Goal: Task Accomplishment & Management: Manage account settings

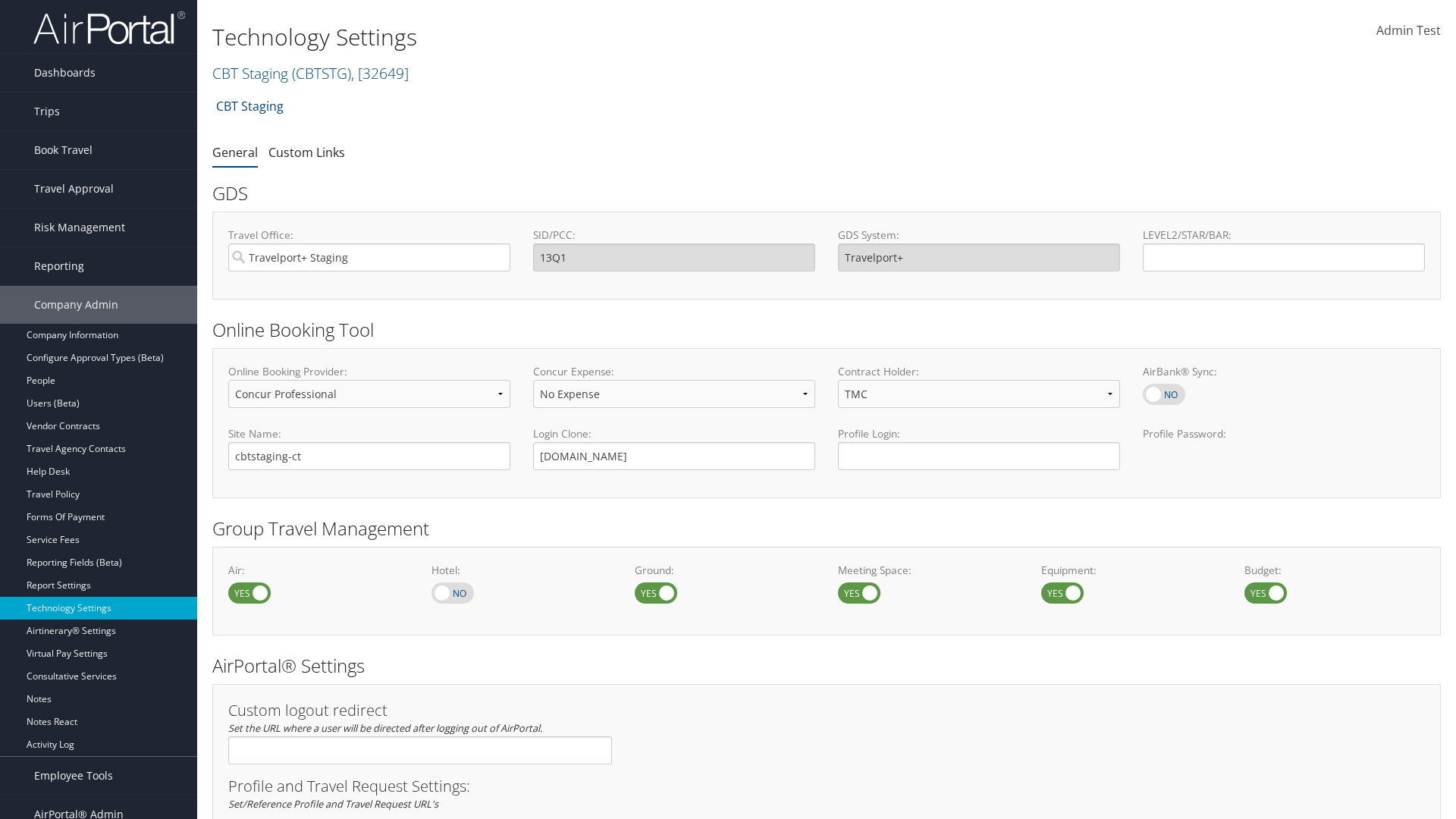
select select "4"
click at [250, 73] on link "CBT Staging ( CBTSTG ) , [ 32649 ]" at bounding box center [310, 73] width 197 height 21
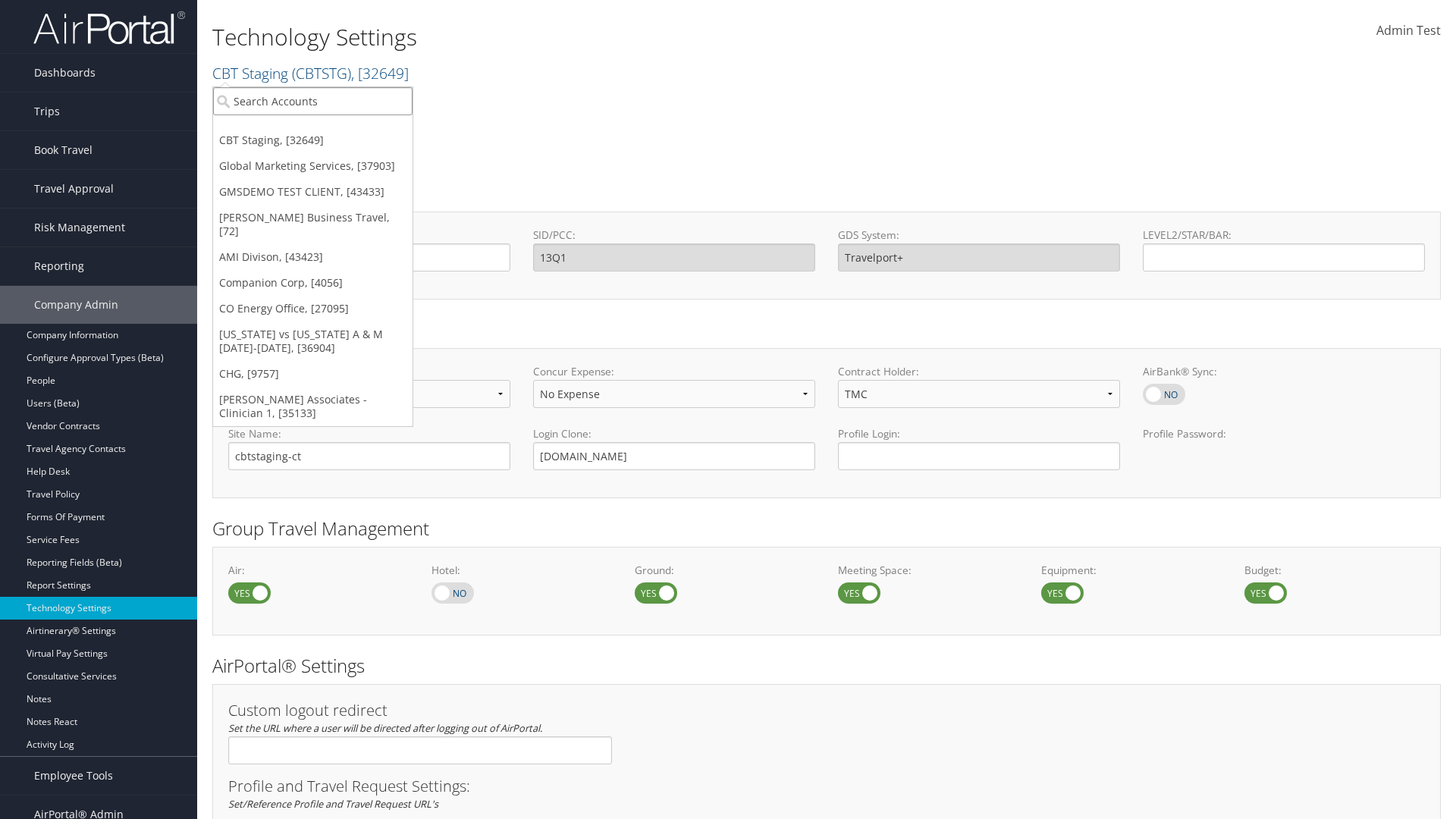
click at [313, 101] on input "search" at bounding box center [313, 101] width 200 height 28
type input "GMSDEMO TEST CLIENT"
click at [354, 129] on div "GMSDEMO TEST CLIENT (GMSDEMOCHILDR), [43433]" at bounding box center [354, 129] width 299 height 13
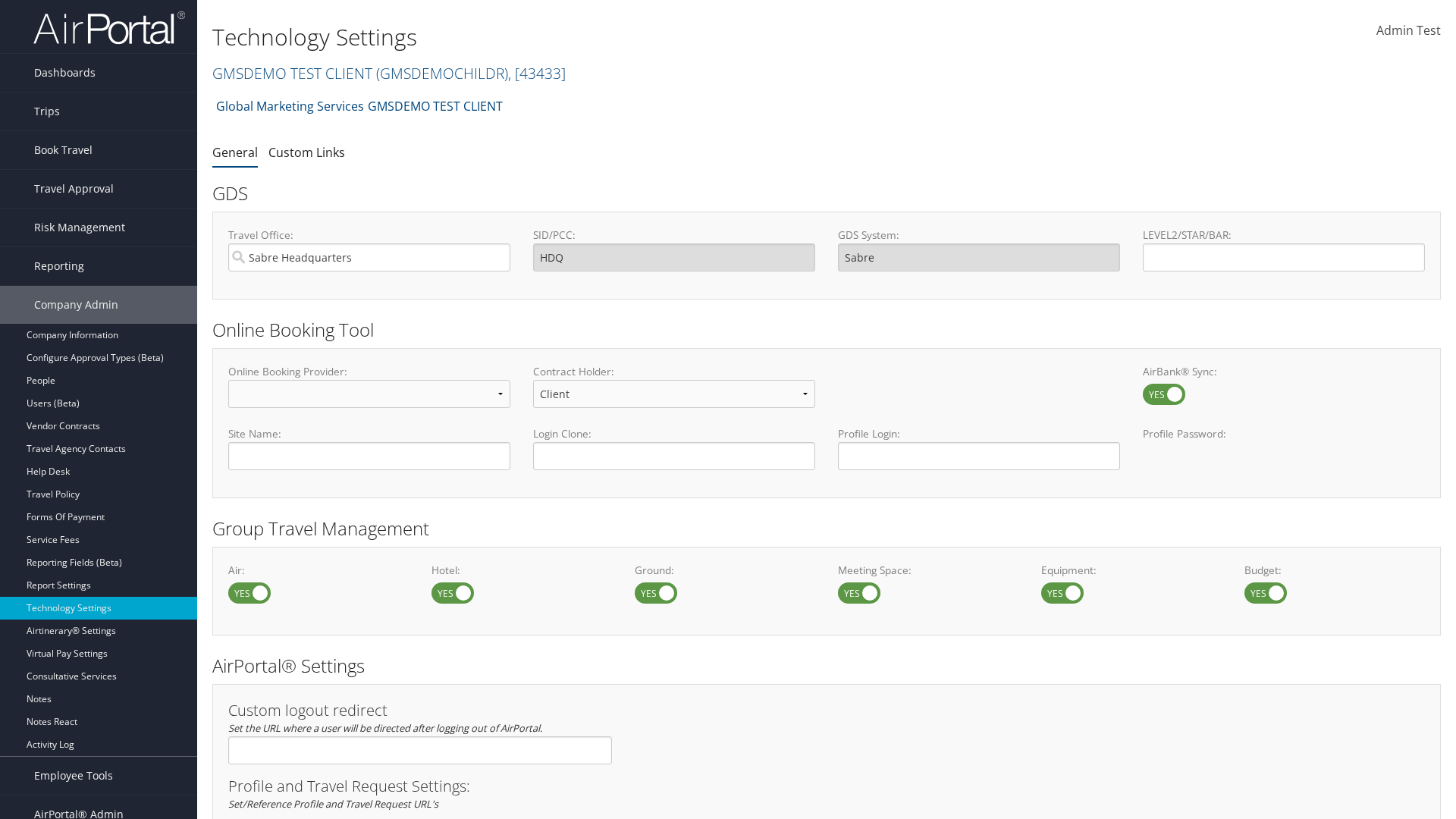
scroll to position [513, 0]
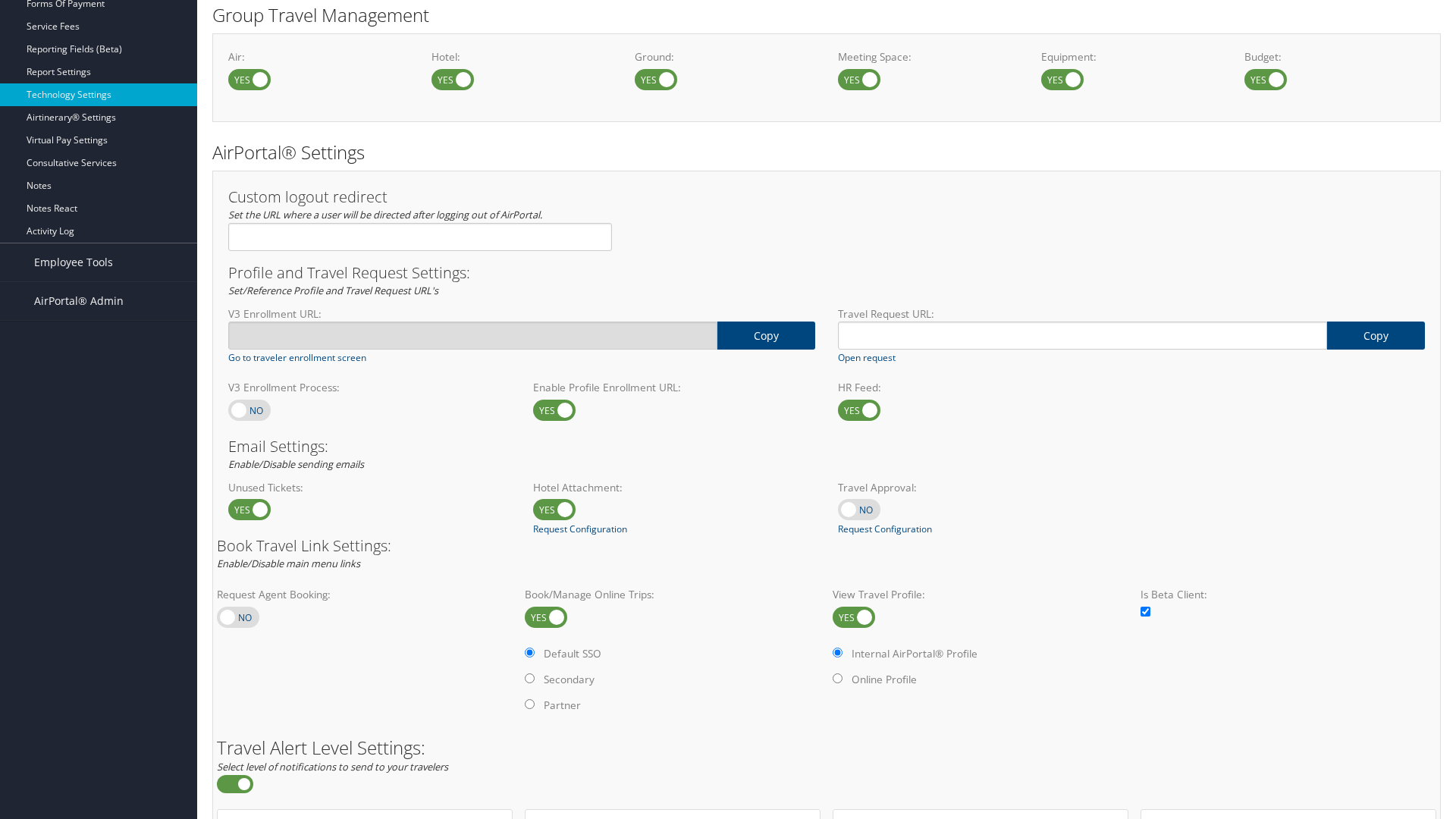
click at [250, 410] on label at bounding box center [249, 411] width 42 height 22
click at [245, 410] on input "checkbox" at bounding box center [240, 411] width 10 height 10
checkbox input "true"
type input "https://staging-airportal.cbtat.com/enroll/301946"
click at [250, 410] on label at bounding box center [249, 411] width 42 height 22
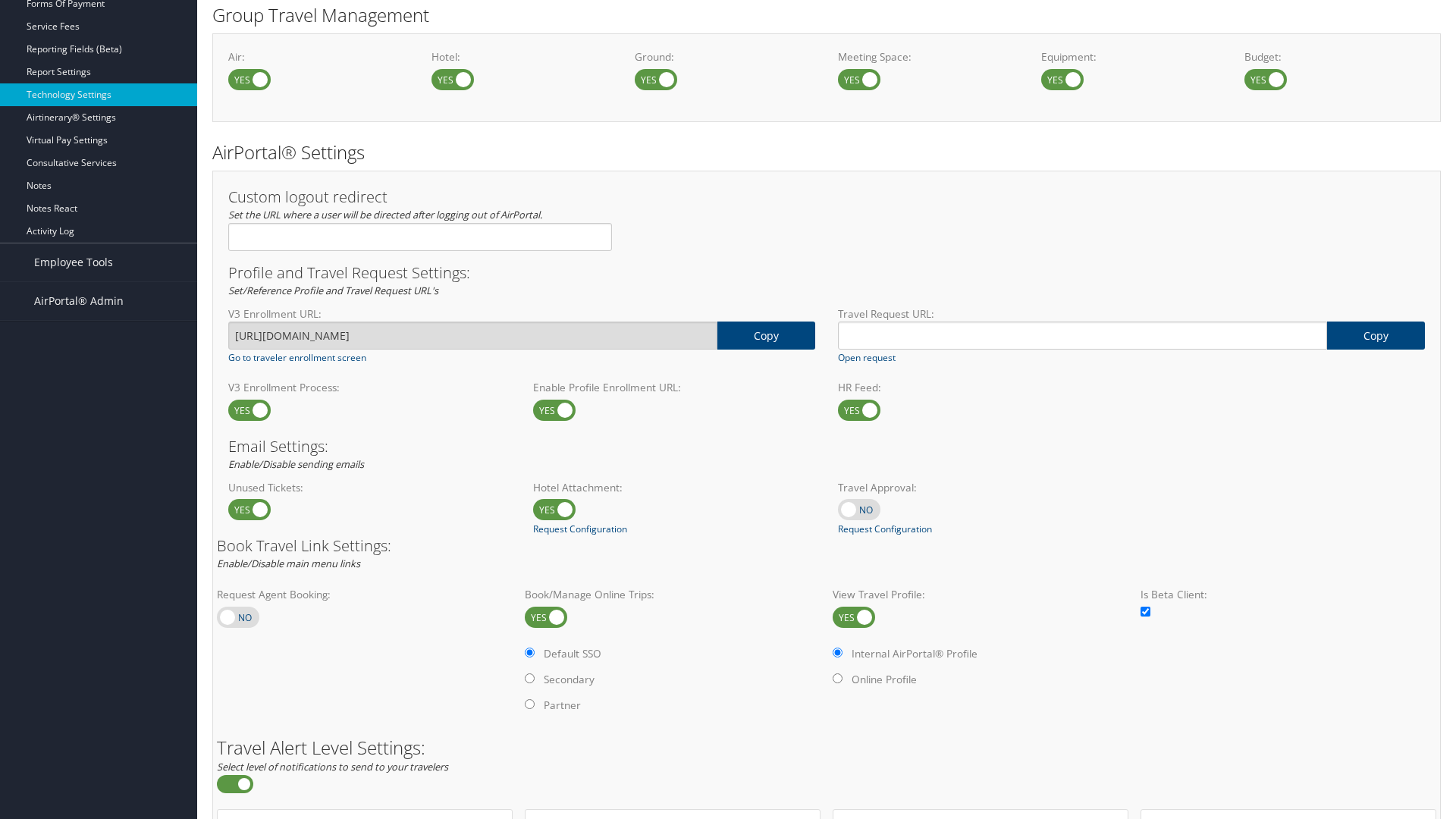
click at [245, 410] on input "checkbox" at bounding box center [240, 411] width 10 height 10
checkbox input "false"
